Goal: Register for event/course

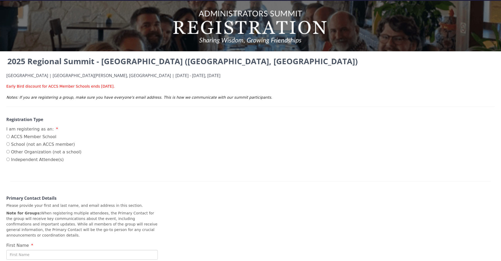
scroll to position [14, 0]
